Goal: Navigation & Orientation: Find specific page/section

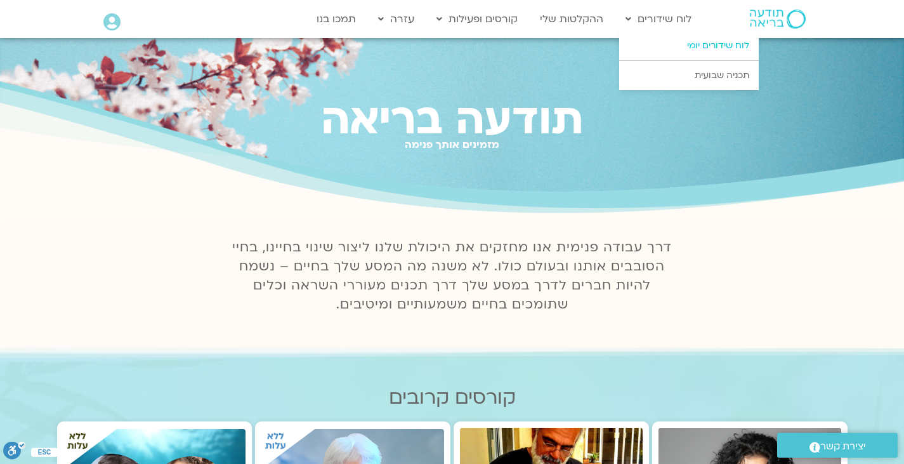
click at [688, 43] on link "לוח שידורים יומי" at bounding box center [689, 45] width 140 height 29
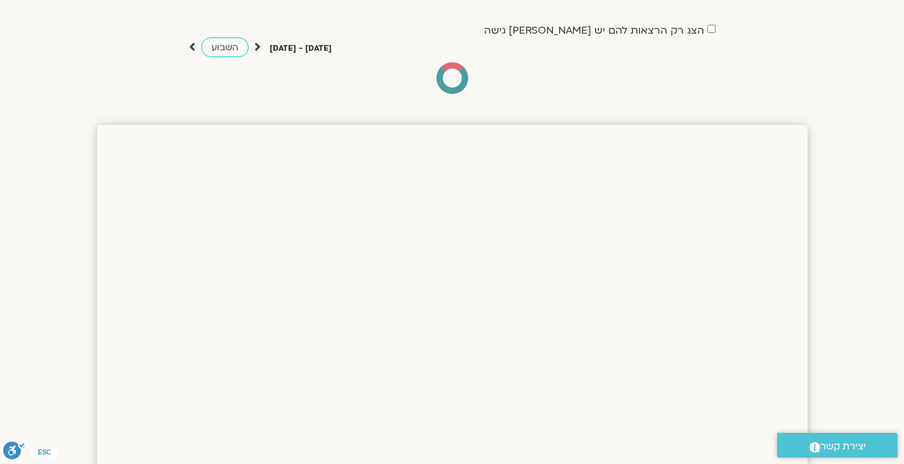
scroll to position [92, 0]
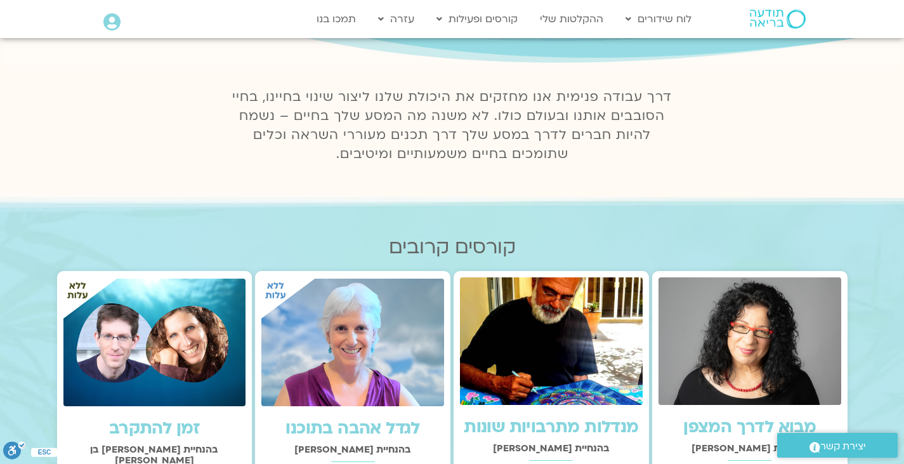
scroll to position [133, 0]
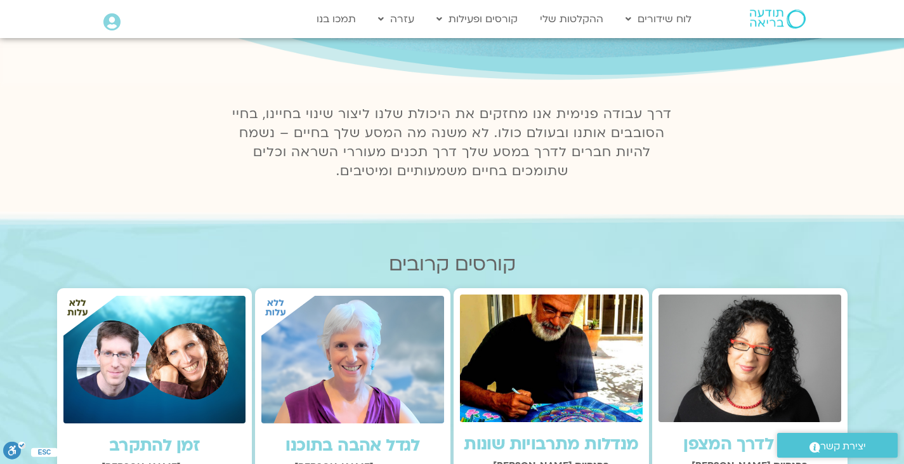
click at [762, 23] on img at bounding box center [778, 19] width 56 height 19
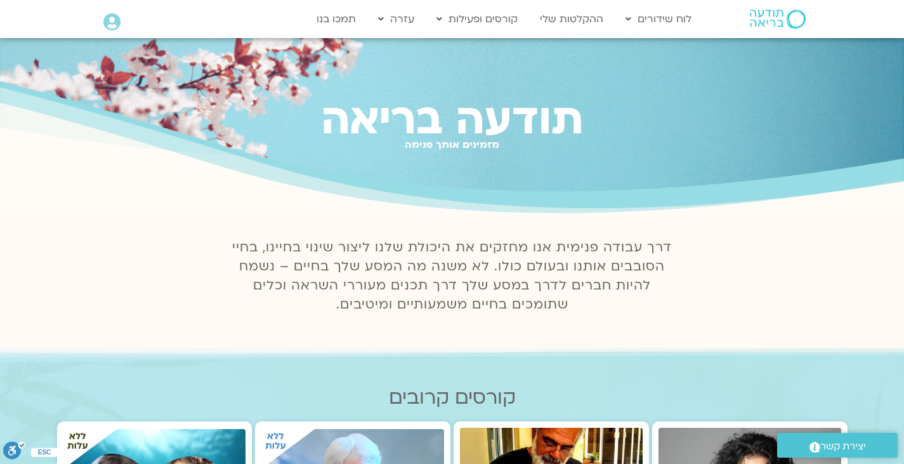
click at [682, 41] on link "לוח שידורים יומי" at bounding box center [689, 45] width 140 height 29
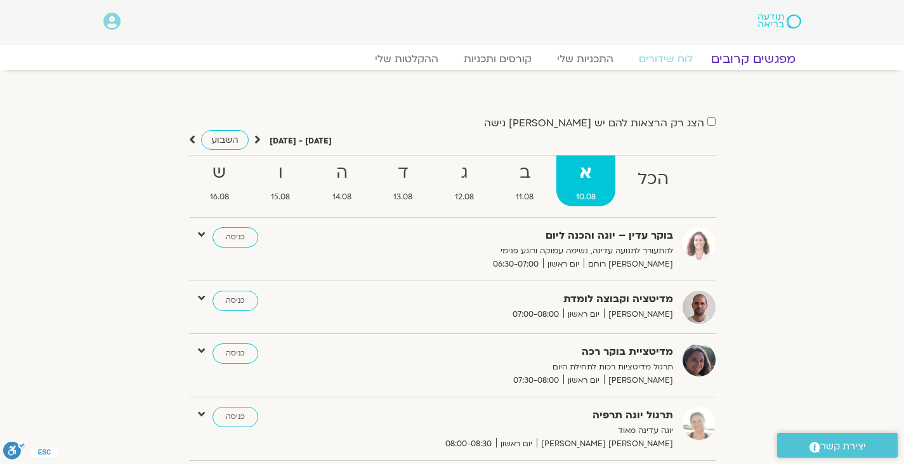
click at [739, 60] on link "מפגשים קרובים" at bounding box center [753, 58] width 115 height 15
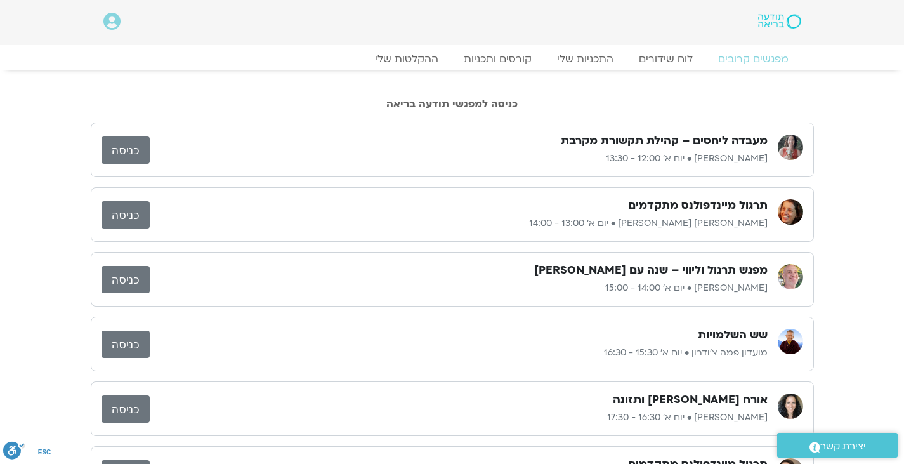
click at [128, 155] on link "כניסה" at bounding box center [126, 149] width 48 height 27
click at [138, 154] on link "כניסה" at bounding box center [126, 149] width 48 height 27
